Goal: Transaction & Acquisition: Book appointment/travel/reservation

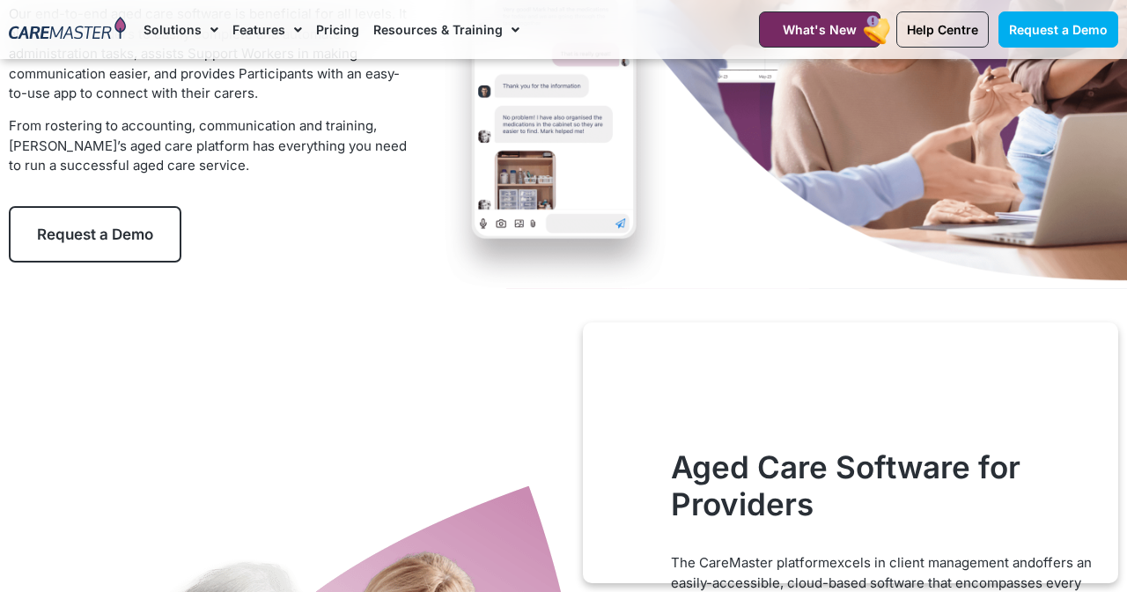
scroll to position [339, 0]
click at [56, 226] on span "Request a Demo" at bounding box center [95, 235] width 116 height 18
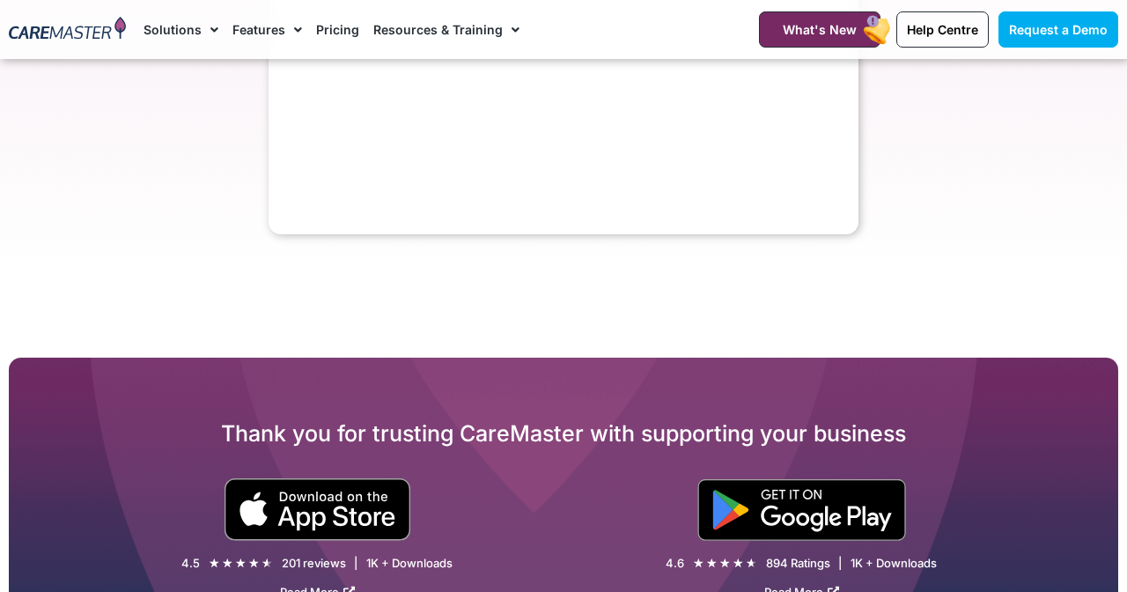
select select "**"
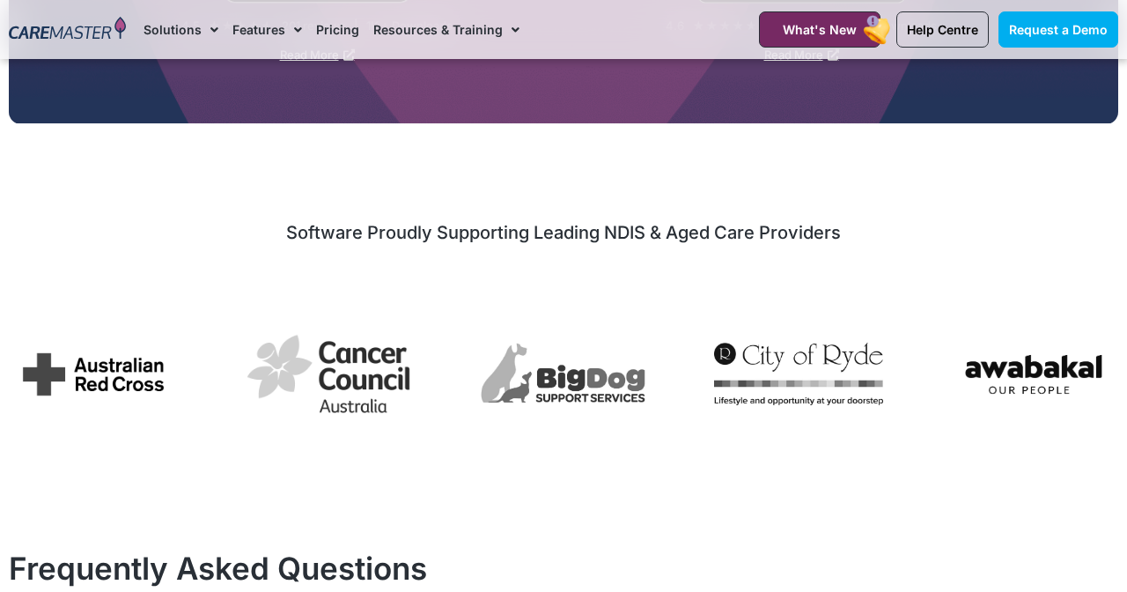
scroll to position [1789, 0]
